Goal: Task Accomplishment & Management: Use online tool/utility

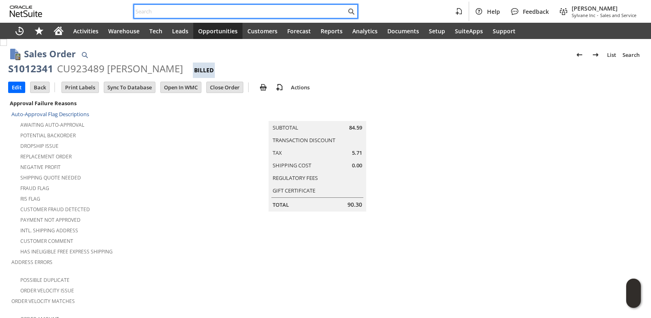
click at [169, 10] on input "text" at bounding box center [240, 12] width 212 height 10
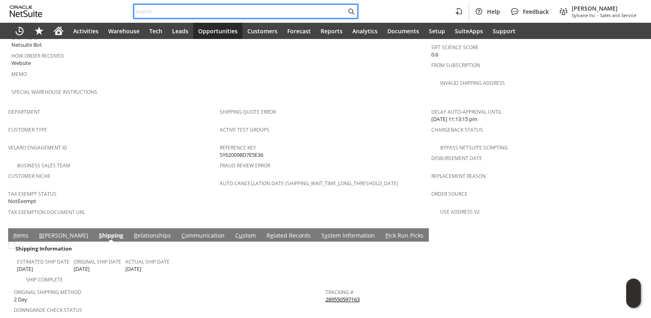
type input "8506352946"
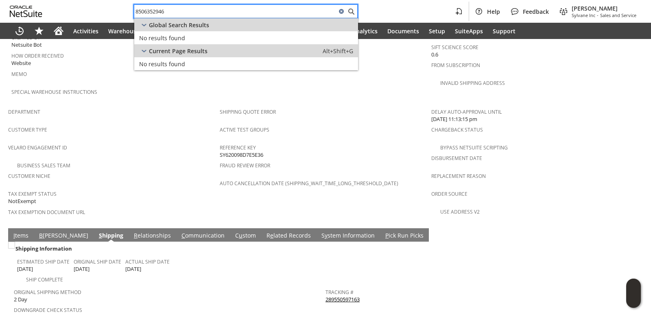
drag, startPoint x: 178, startPoint y: 13, endPoint x: 37, endPoint y: 20, distance: 141.7
click at [37, 25] on div "8506352946 Help Feedback Brock Bare Sylvane Inc - Sales and Service Activities …" at bounding box center [325, 19] width 651 height 39
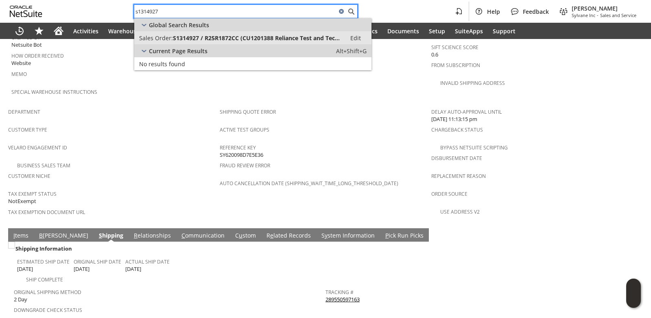
type input "s1314927"
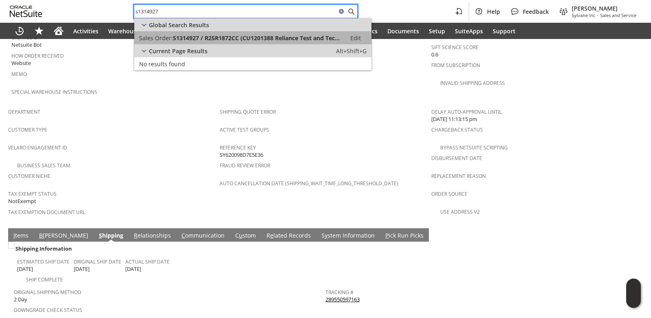
click at [211, 39] on span "S1314927 / R25R1872CC (CU1201388 Reliance Test and Tech.)" at bounding box center [257, 38] width 168 height 8
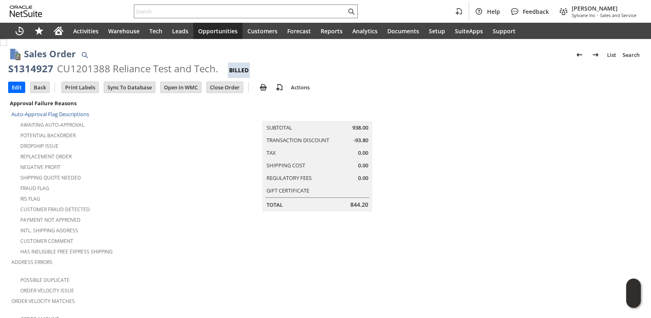
click at [25, 66] on div "S1314927" at bounding box center [30, 68] width 45 height 13
copy div "S1314927"
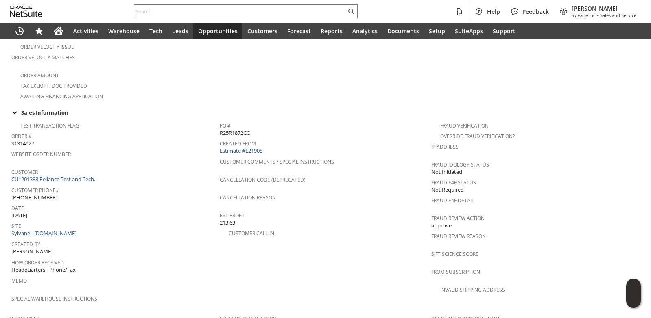
click at [178, 220] on div "Site Sylvane - www.sylvane.com" at bounding box center [113, 228] width 204 height 17
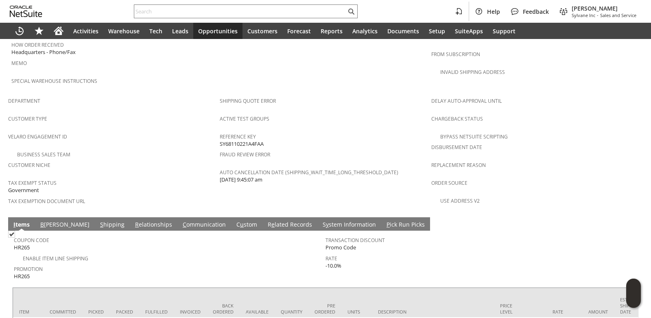
scroll to position [509, 0]
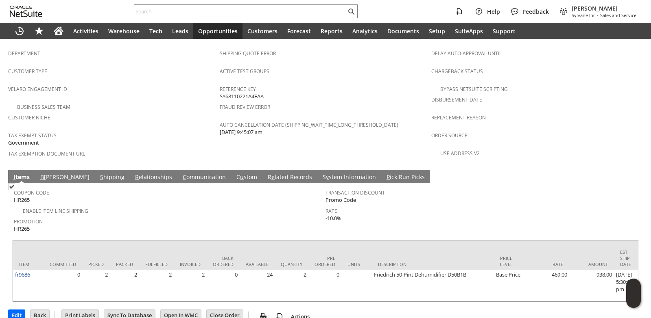
click at [207, 216] on span "Promotion" at bounding box center [167, 220] width 307 height 9
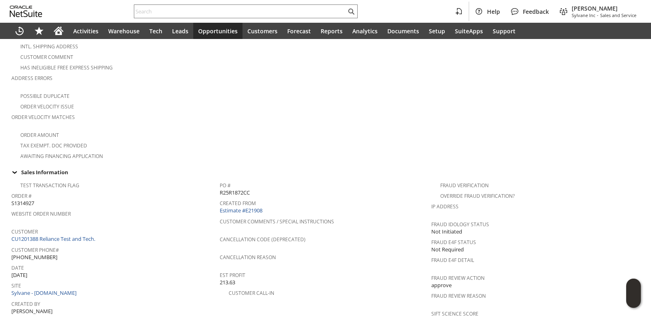
scroll to position [0, 0]
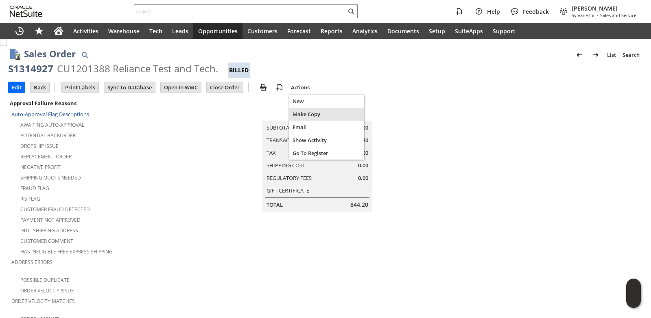
click at [310, 115] on span "Make Copy" at bounding box center [326, 114] width 68 height 7
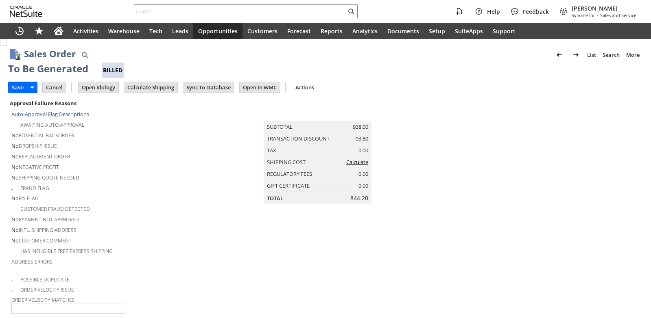
type input "Intelligent Recommendations¹⁰"
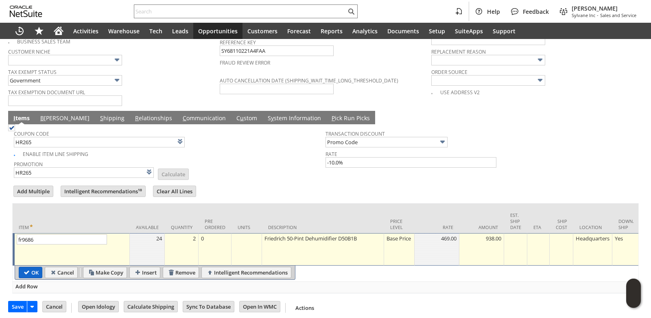
click at [26, 268] on input "OK" at bounding box center [30, 273] width 23 height 11
type input "Add"
type input "Copy Previous"
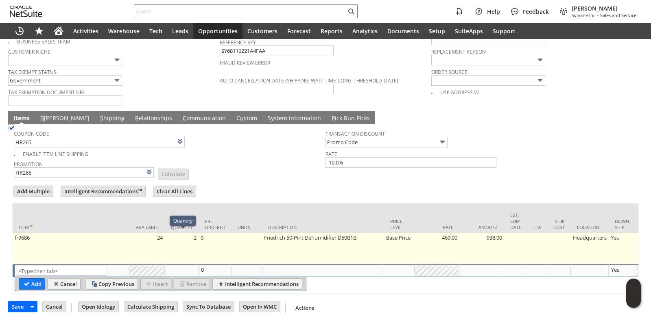
click at [194, 236] on td "2" at bounding box center [182, 248] width 34 height 31
type input "2"
type input "fr9686"
type input "OK"
type input "Make Copy"
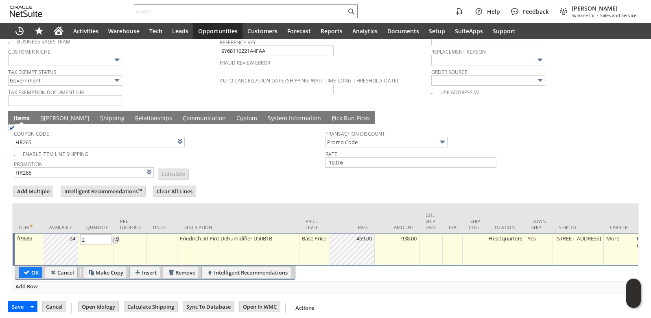
type input "1"
click at [24, 268] on input "OK" at bounding box center [30, 273] width 23 height 11
type input "Add"
type input "Copy Previous"
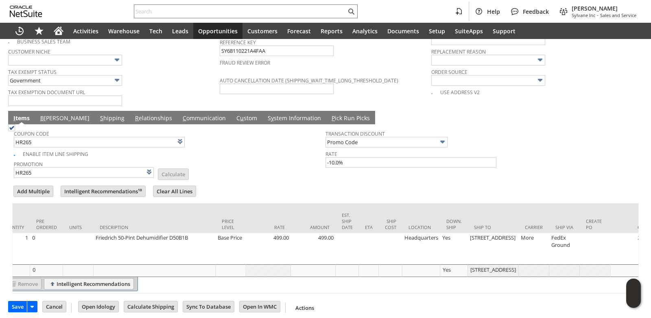
scroll to position [0, 215]
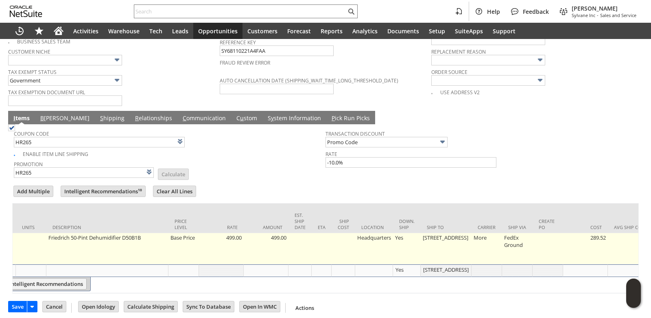
click at [438, 241] on td "[STREET_ADDRESS]" at bounding box center [445, 248] width 51 height 31
type input "[STREET_ADDRESS]"
type input "OK"
type input "Make Copy"
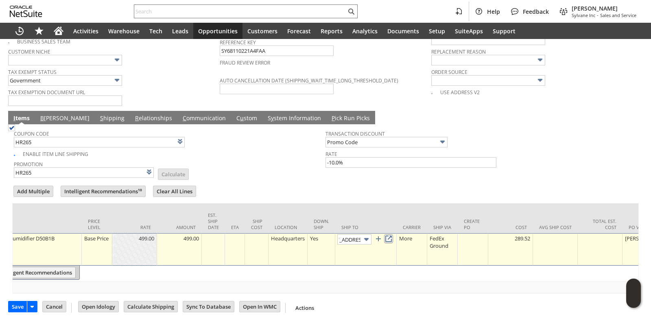
scroll to position [0, 0]
click at [393, 235] on link at bounding box center [388, 239] width 9 height 9
drag, startPoint x: 272, startPoint y: 157, endPoint x: 261, endPoint y: 139, distance: 20.4
click at [272, 159] on td "Promotion HR265 List Calculate" at bounding box center [169, 169] width 311 height 20
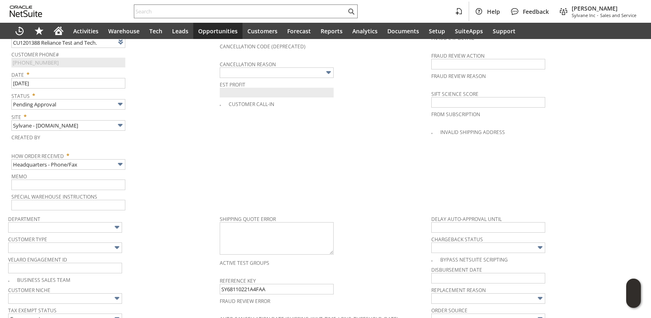
scroll to position [646, 0]
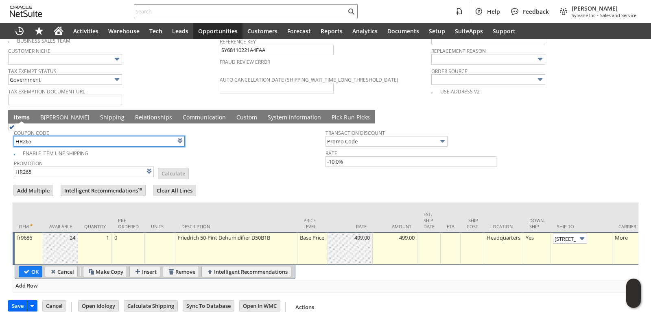
drag, startPoint x: 50, startPoint y: 138, endPoint x: 0, endPoint y: 146, distance: 51.1
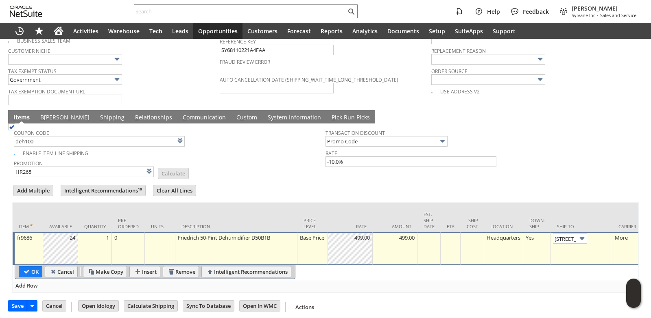
click at [250, 158] on td "Promotion HR265 List Calculate" at bounding box center [169, 168] width 311 height 20
type input "DEH100"
type input "$100 Off Select Dehumidifiers with promo code DEH100"
type input "Promo Code"
type input "-100.00"
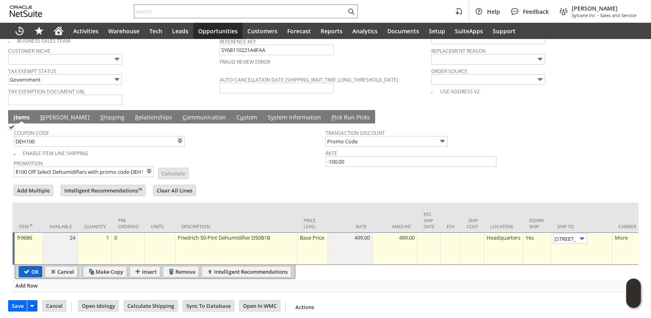
click at [28, 267] on input "OK" at bounding box center [30, 272] width 23 height 11
type input "Promo Code"
type input "-100.00"
type input "Add"
type input "Copy Previous"
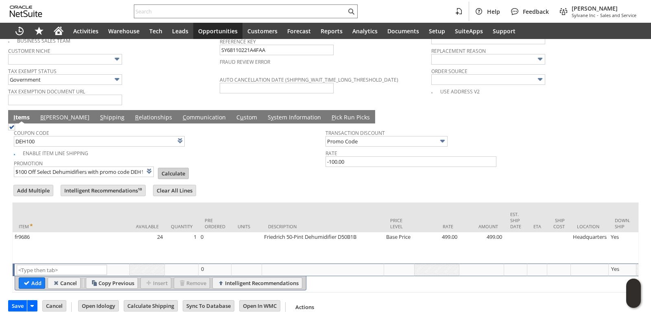
click at [163, 168] on input "Calculate" at bounding box center [173, 173] width 30 height 11
type input "Promo Code"
type input "-100.00"
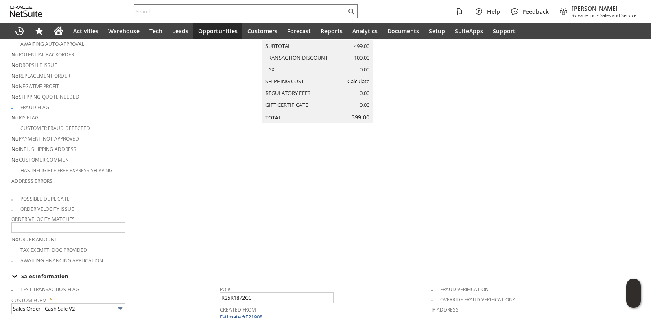
scroll to position [0, 0]
